Goal: Information Seeking & Learning: Learn about a topic

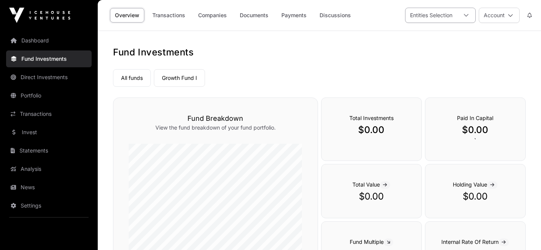
click at [469, 16] on div at bounding box center [466, 15] width 18 height 14
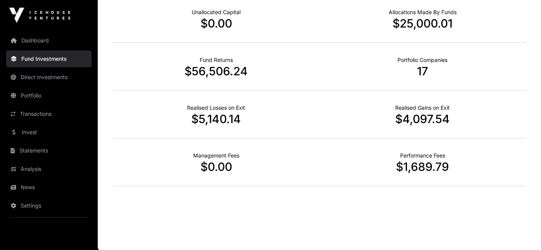
scroll to position [297, 0]
click at [418, 67] on p "17" at bounding box center [422, 71] width 206 height 14
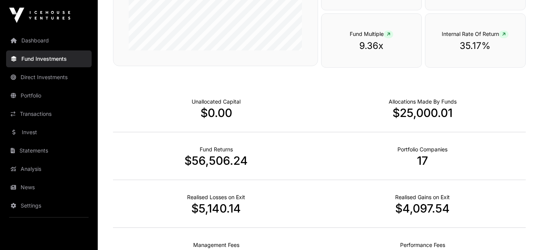
scroll to position [183, 0]
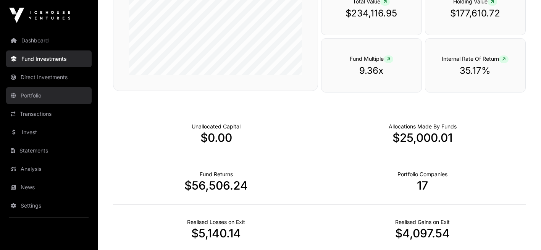
click at [40, 95] on link "Portfolio" at bounding box center [48, 95] width 85 height 17
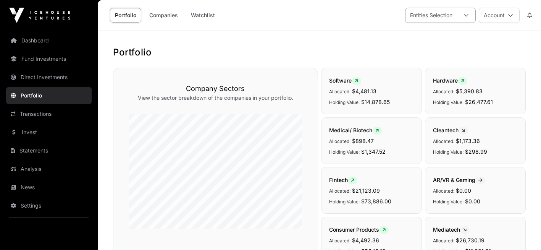
click at [468, 13] on icon at bounding box center [465, 15] width 5 height 5
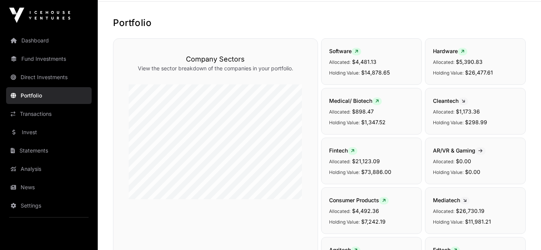
scroll to position [0, 0]
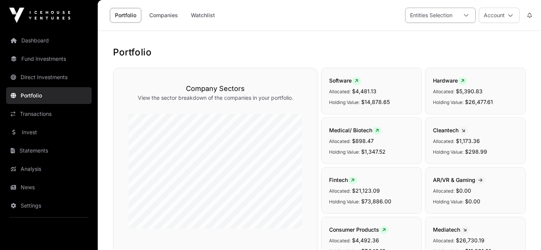
click at [466, 13] on icon at bounding box center [465, 15] width 5 height 5
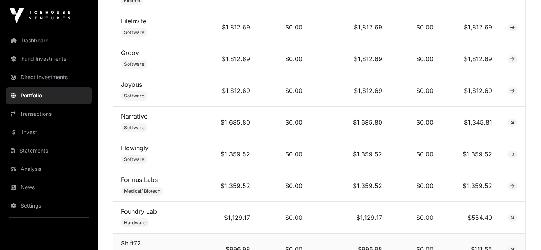
scroll to position [1068, 0]
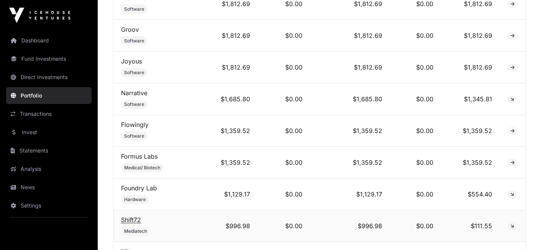
click at [127, 216] on link "Shift72" at bounding box center [131, 220] width 20 height 8
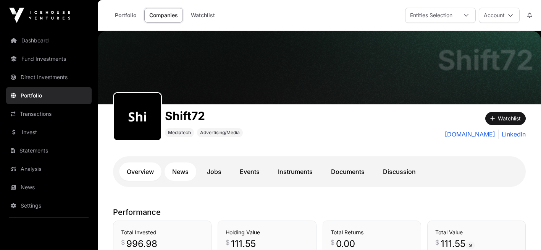
click at [182, 170] on link "News" at bounding box center [180, 171] width 32 height 18
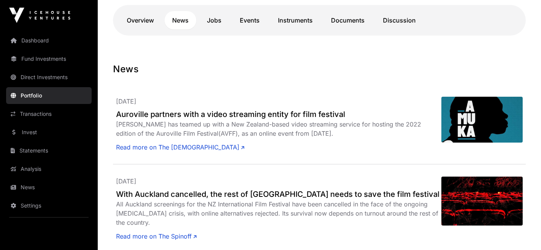
scroll to position [132, 0]
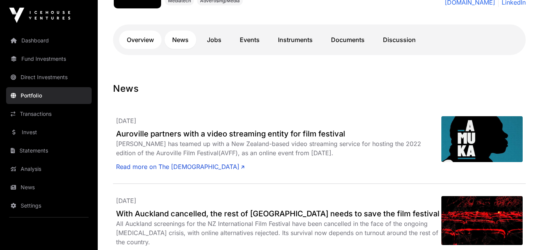
click at [146, 38] on link "Overview" at bounding box center [140, 40] width 42 height 18
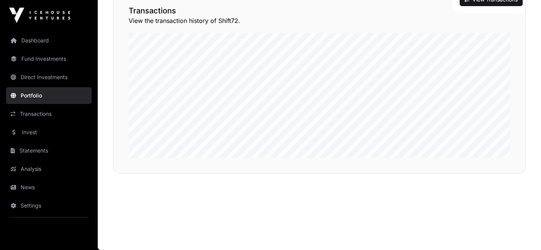
scroll to position [549, 0]
